Goal: Complete application form

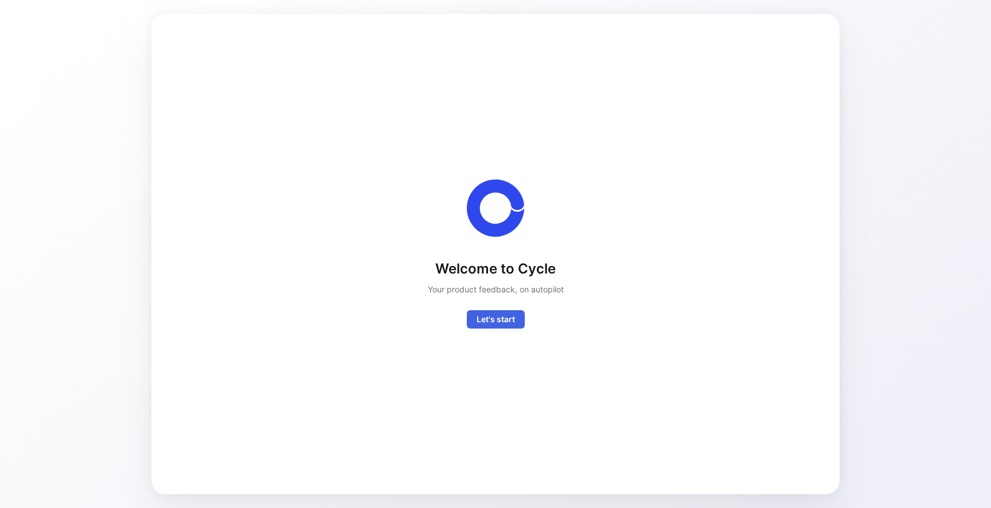
click at [517, 319] on button "Let's start" at bounding box center [496, 319] width 58 height 18
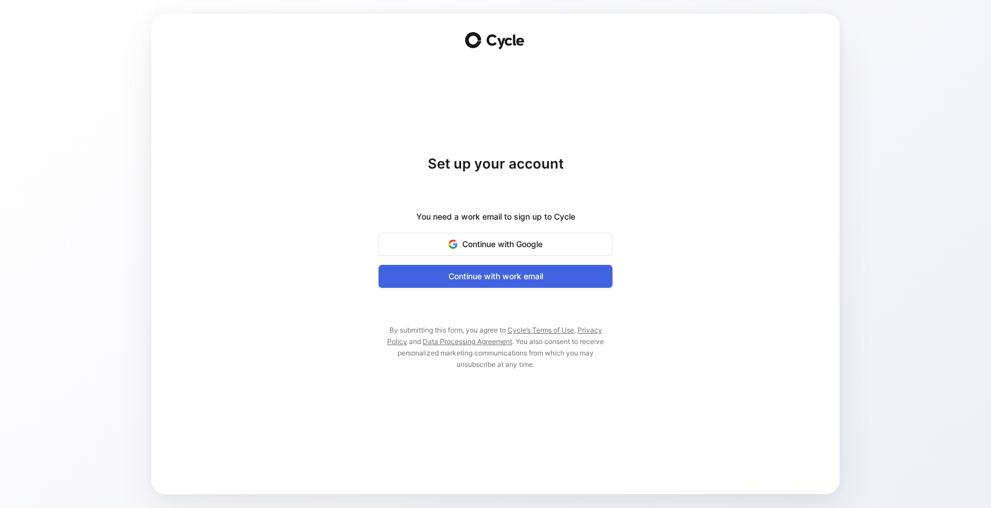
click at [481, 274] on span "Continue with work email" at bounding box center [495, 277] width 205 height 14
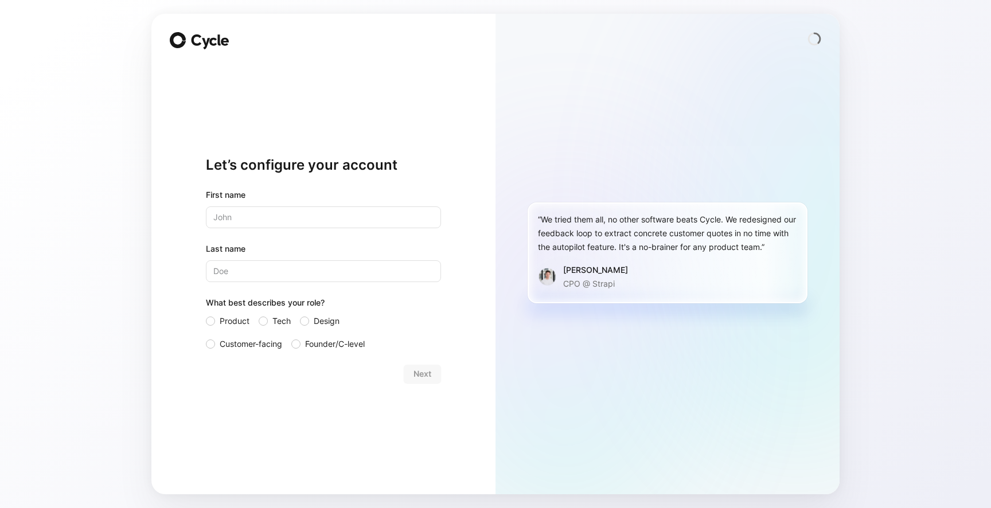
click at [319, 221] on input "text" at bounding box center [323, 218] width 235 height 22
type input "[PERSON_NAME]"
click at [314, 274] on input "Last name" at bounding box center [323, 271] width 235 height 22
type input "[PERSON_NAME]"
click at [307, 318] on div at bounding box center [304, 321] width 9 height 9
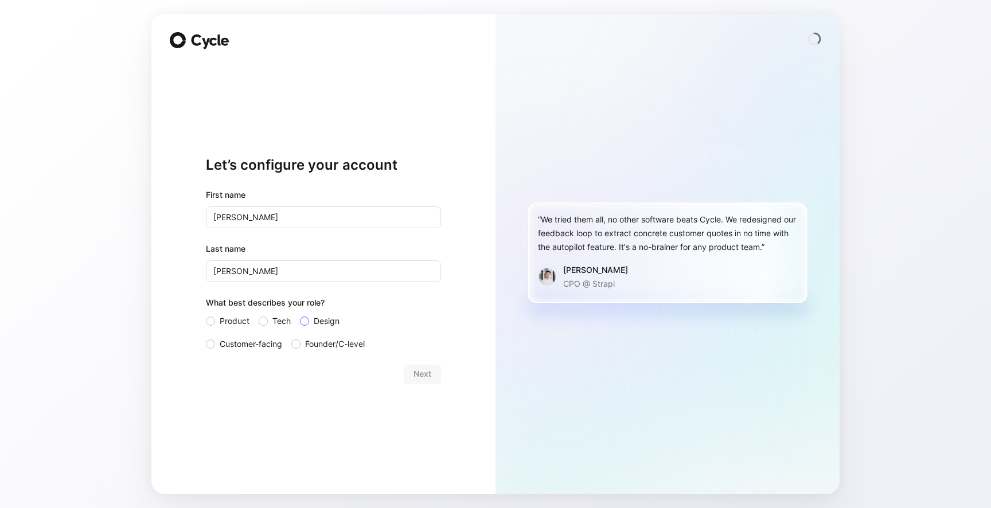
click at [300, 314] on input "Design" at bounding box center [300, 314] width 0 height 0
click at [418, 367] on span "Next" at bounding box center [423, 374] width 18 height 14
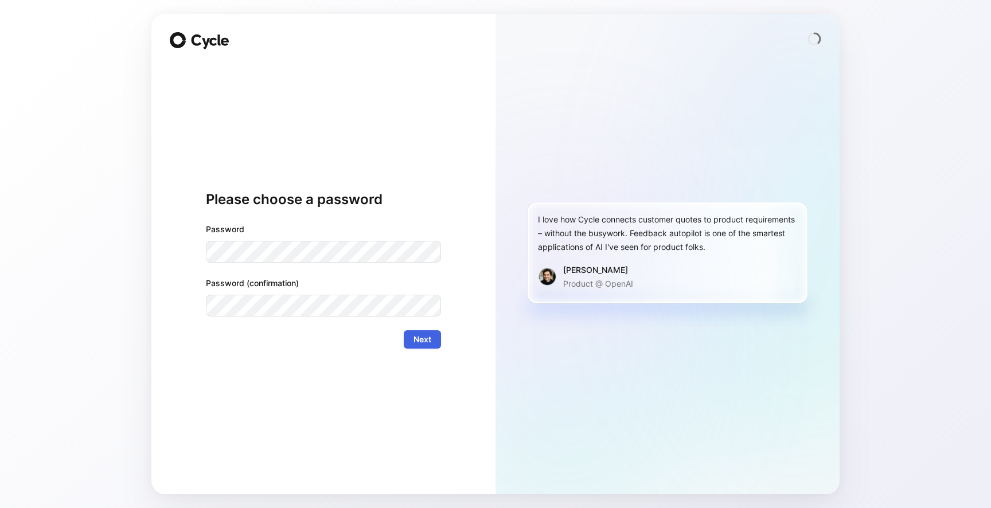
click at [438, 342] on button "Next" at bounding box center [422, 339] width 37 height 18
click at [425, 344] on span "Next" at bounding box center [423, 340] width 18 height 14
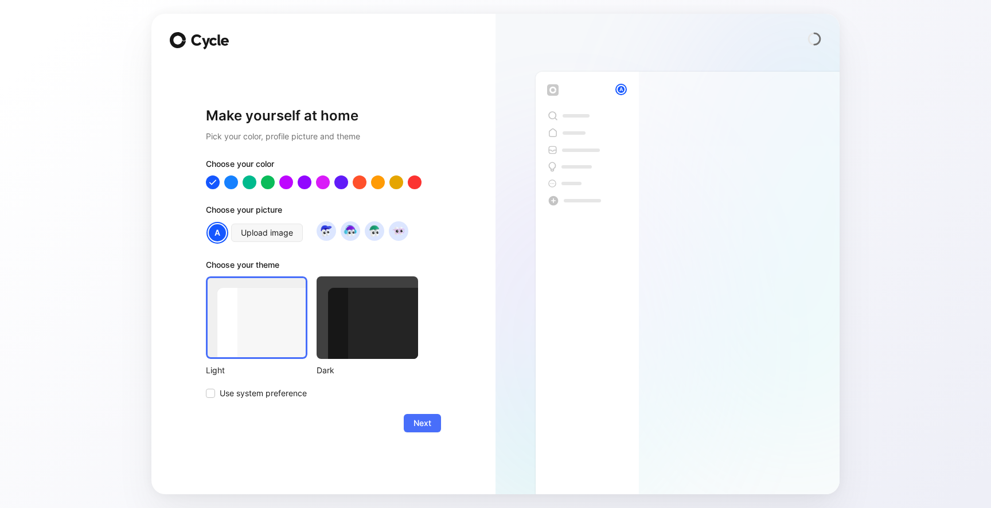
click at [366, 333] on div at bounding box center [368, 317] width 102 height 83
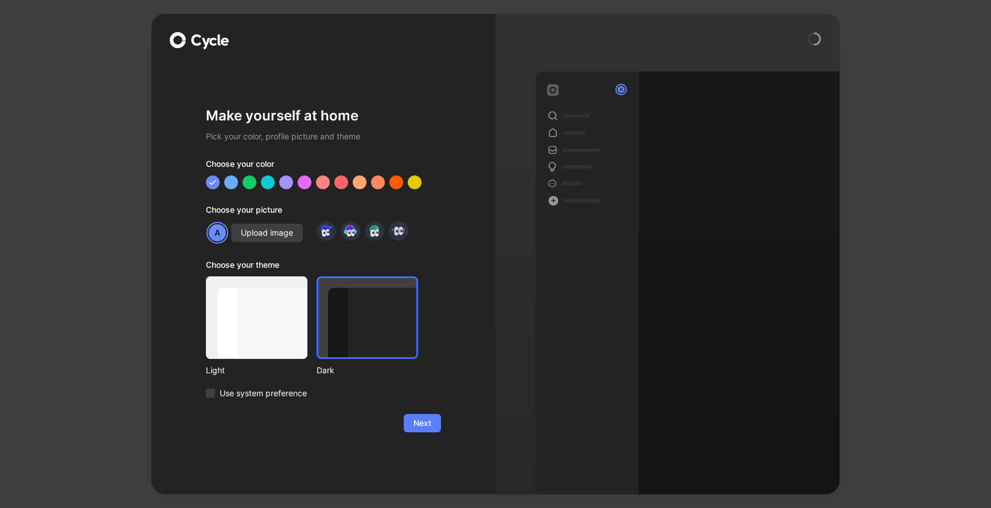
click at [432, 424] on button "Next" at bounding box center [422, 423] width 37 height 18
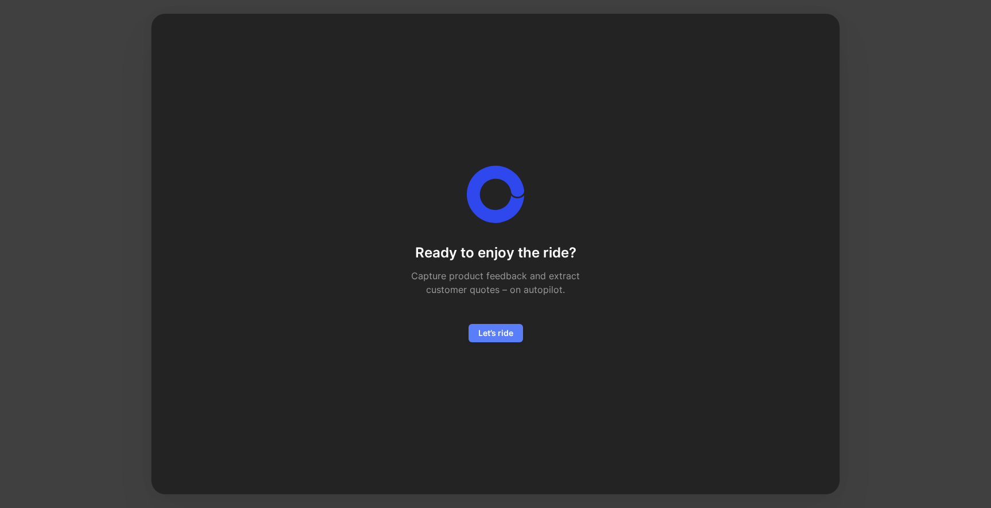
click at [505, 330] on span "Let’s ride" at bounding box center [495, 333] width 35 height 14
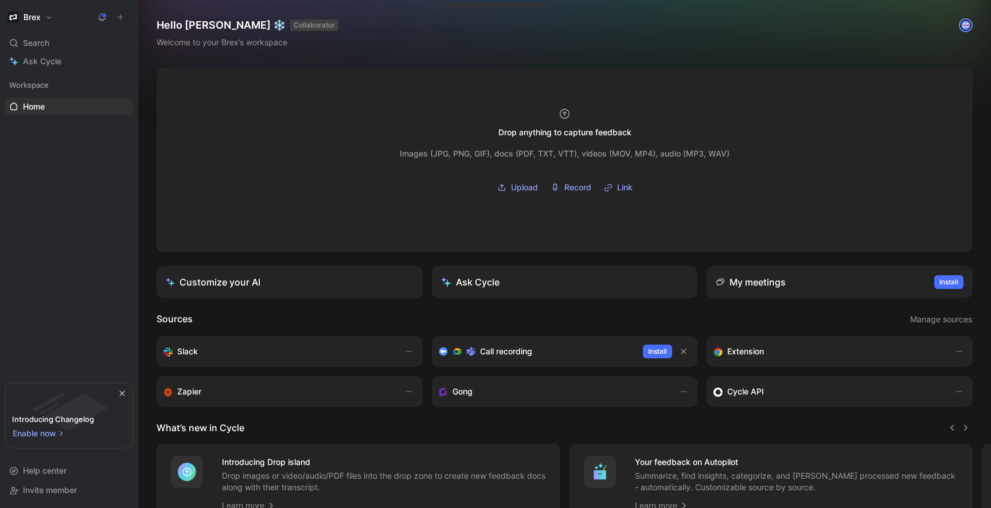
click at [967, 29] on img at bounding box center [965, 25] width 11 height 11
click at [42, 14] on button "Brex" at bounding box center [30, 17] width 51 height 16
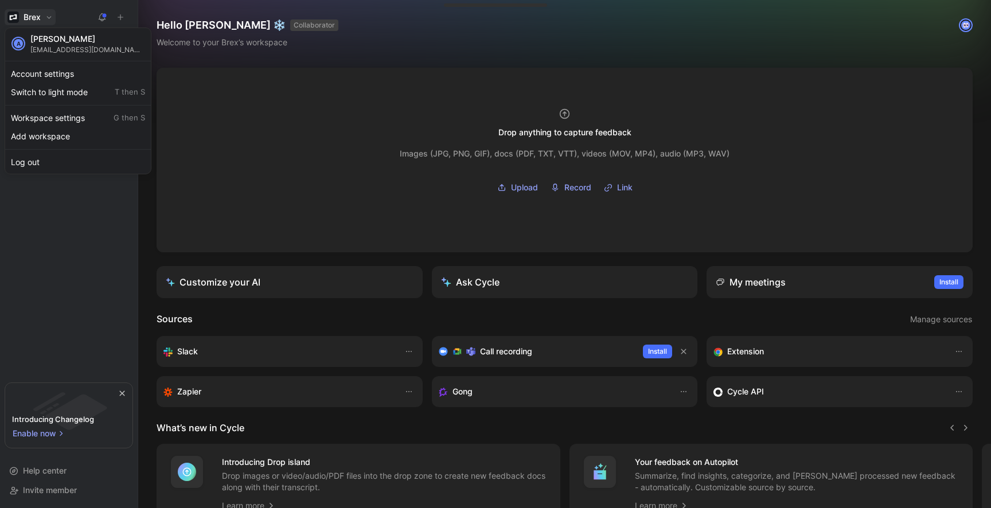
click at [32, 14] on div at bounding box center [495, 254] width 991 height 508
